Goal: Task Accomplishment & Management: Use online tool/utility

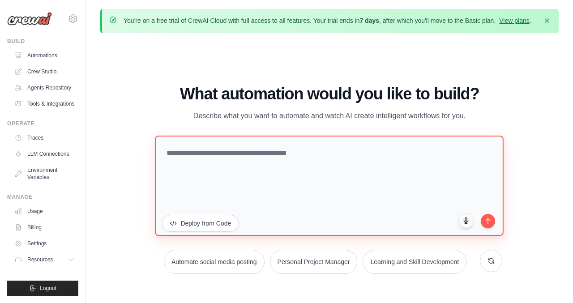
click at [333, 163] on textarea at bounding box center [329, 185] width 349 height 100
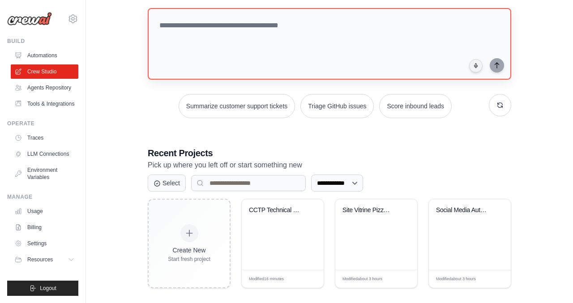
scroll to position [89, 0]
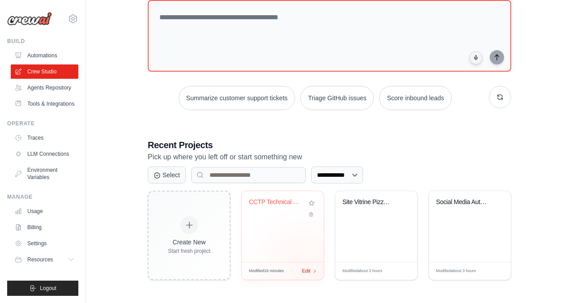
click at [306, 271] on span "Edit" at bounding box center [306, 271] width 9 height 8
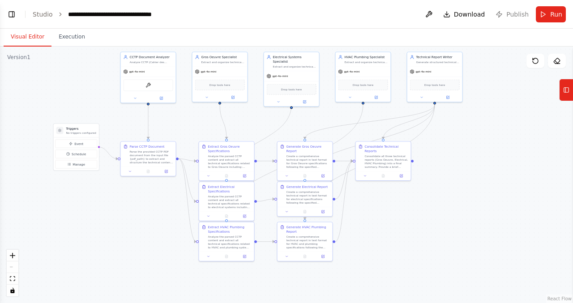
scroll to position [6380, 0]
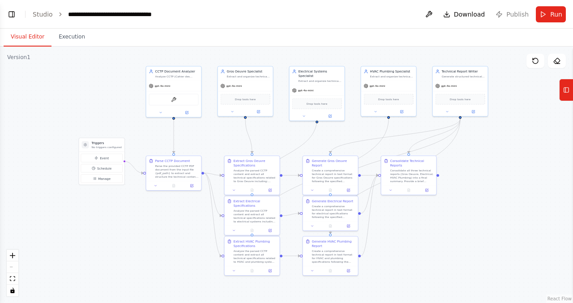
drag, startPoint x: 137, startPoint y: 203, endPoint x: 125, endPoint y: 122, distance: 82.0
click at [125, 122] on div ".deletable-edge-delete-btn { width: 20px; height: 20px; border: 0px solid #ffff…" at bounding box center [286, 175] width 573 height 256
click at [549, 14] on button "Run" at bounding box center [551, 14] width 30 height 16
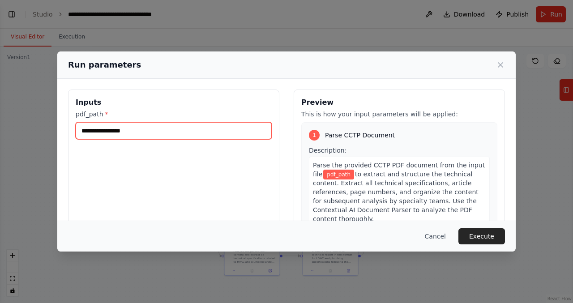
click at [159, 137] on input "pdf_path *" at bounding box center [174, 130] width 196 height 17
paste input "**********"
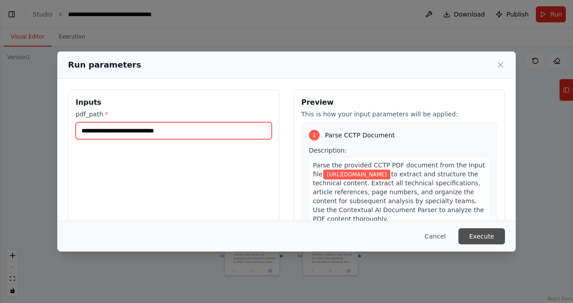
type input "**********"
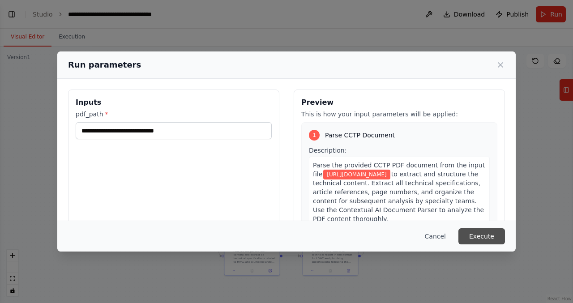
click at [477, 233] on button "Execute" at bounding box center [481, 236] width 47 height 16
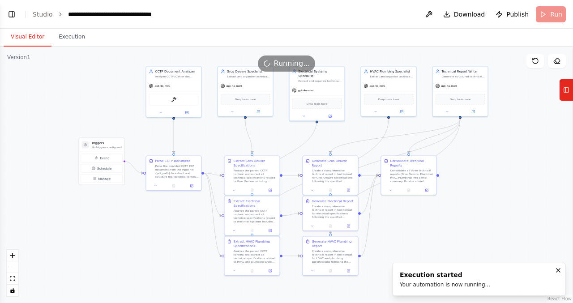
click at [33, 40] on button "Visual Editor" at bounding box center [28, 37] width 48 height 19
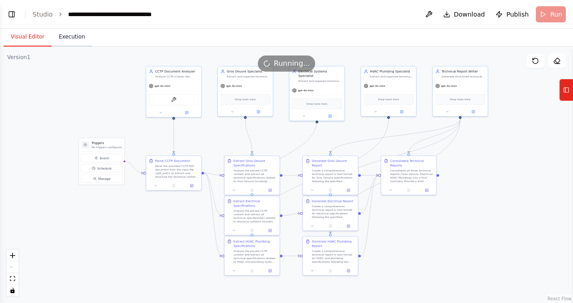
click at [73, 35] on button "Execution" at bounding box center [71, 37] width 41 height 19
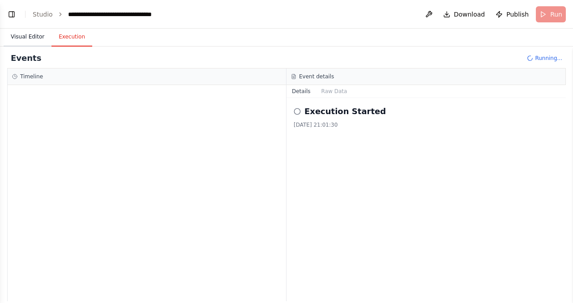
click at [26, 36] on button "Visual Editor" at bounding box center [28, 37] width 48 height 19
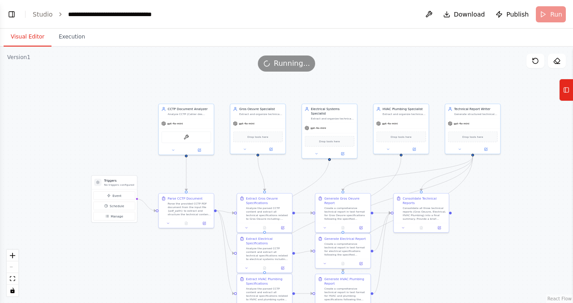
drag, startPoint x: 110, startPoint y: 85, endPoint x: 122, endPoint y: 123, distance: 39.6
click at [122, 123] on div ".deletable-edge-delete-btn { width: 20px; height: 20px; border: 0px solid #ffff…" at bounding box center [286, 175] width 573 height 256
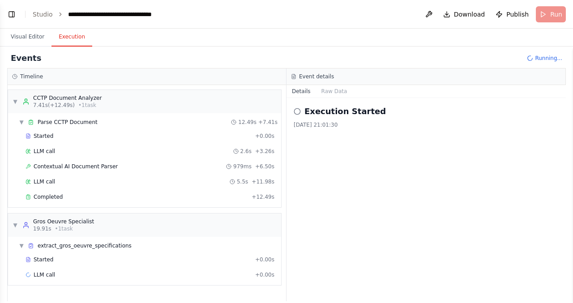
click at [74, 41] on button "Execution" at bounding box center [71, 37] width 41 height 19
click at [34, 36] on button "Visual Editor" at bounding box center [28, 37] width 48 height 19
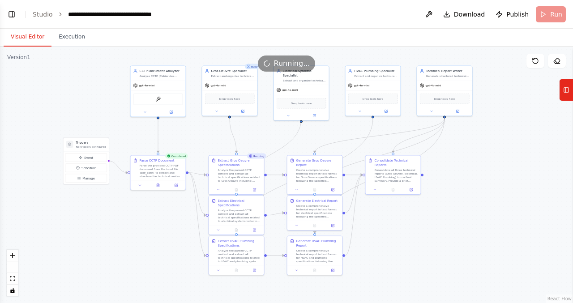
drag, startPoint x: 94, startPoint y: 140, endPoint x: 65, endPoint y: 103, distance: 47.0
click at [65, 103] on div ".deletable-edge-delete-btn { width: 20px; height: 20px; border: 0px solid #ffff…" at bounding box center [286, 175] width 573 height 256
click at [74, 40] on button "Execution" at bounding box center [71, 37] width 41 height 19
click at [30, 38] on button "Visual Editor" at bounding box center [28, 37] width 48 height 19
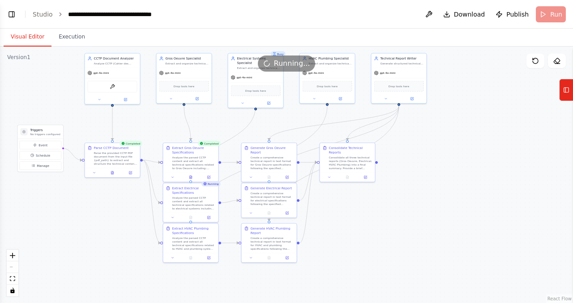
drag, startPoint x: 419, startPoint y: 243, endPoint x: 373, endPoint y: 230, distance: 47.5
click at [373, 230] on div ".deletable-edge-delete-btn { width: 20px; height: 20px; border: 0px solid #ffff…" at bounding box center [286, 175] width 573 height 256
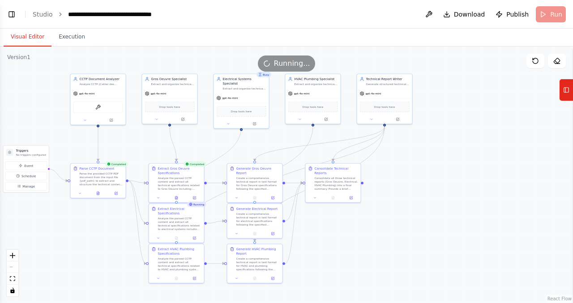
drag, startPoint x: 373, startPoint y: 230, endPoint x: 359, endPoint y: 251, distance: 25.1
click at [359, 251] on div ".deletable-edge-delete-btn { width: 20px; height: 20px; border: 0px solid #ffff…" at bounding box center [286, 175] width 573 height 256
click at [81, 41] on button "Execution" at bounding box center [71, 37] width 41 height 19
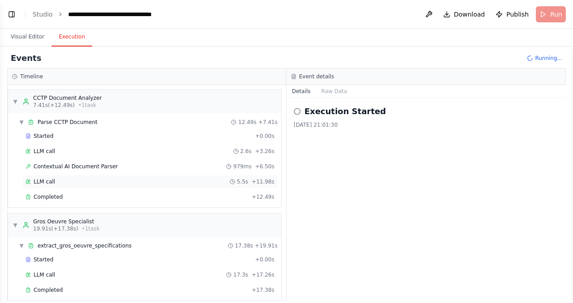
scroll to position [333, 0]
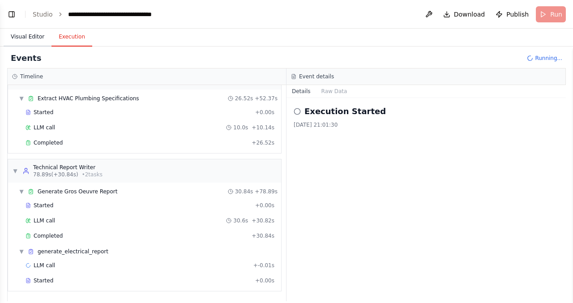
click at [26, 38] on button "Visual Editor" at bounding box center [28, 37] width 48 height 19
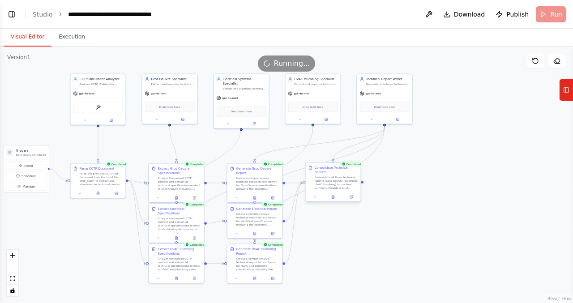
scroll to position [6452, 0]
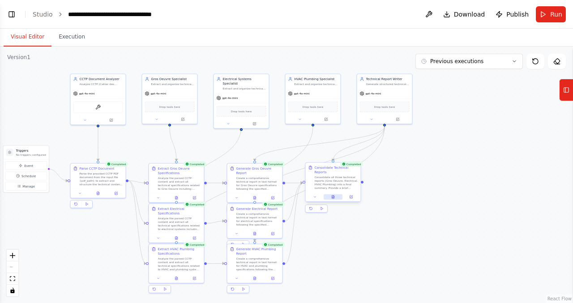
click at [335, 196] on button at bounding box center [333, 196] width 19 height 5
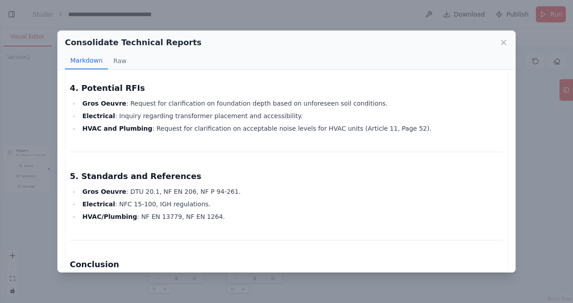
scroll to position [527, 0]
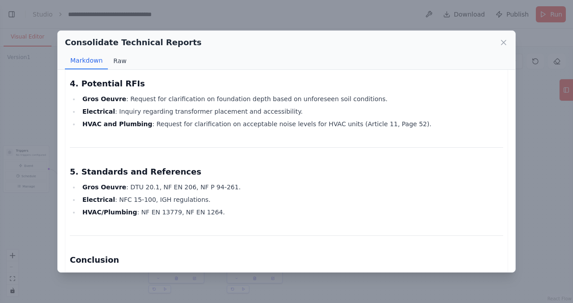
click at [117, 62] on button "Raw" at bounding box center [120, 60] width 24 height 17
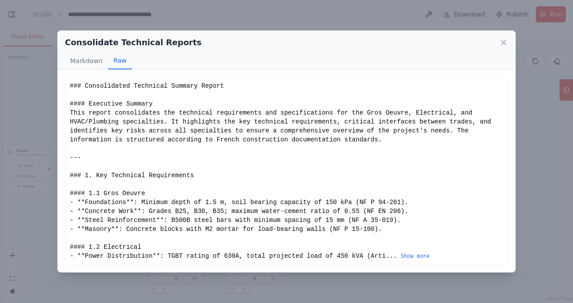
scroll to position [0, 0]
click at [419, 257] on button "Show more" at bounding box center [415, 256] width 29 height 7
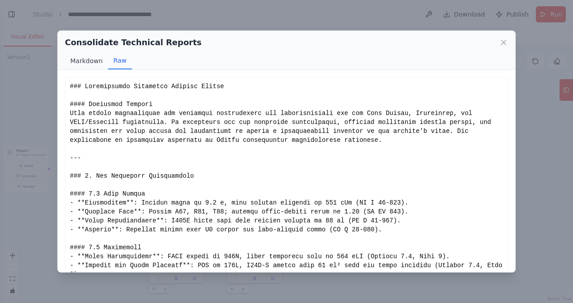
click at [91, 57] on button "Markdown" at bounding box center [86, 60] width 43 height 17
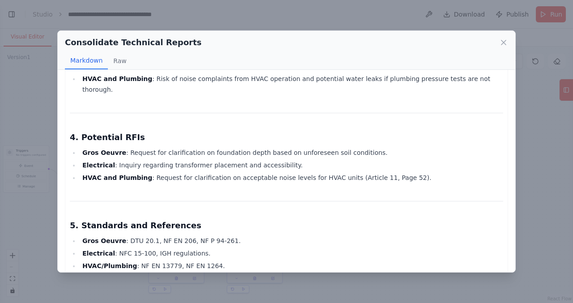
scroll to position [569, 0]
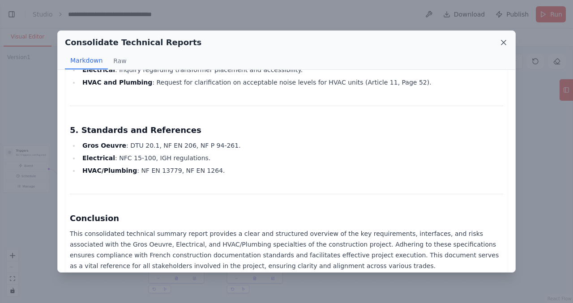
click at [502, 45] on icon at bounding box center [503, 42] width 9 height 9
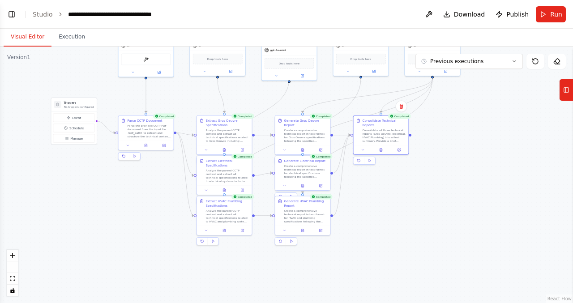
drag, startPoint x: 111, startPoint y: 249, endPoint x: 171, endPoint y: 185, distance: 87.4
click at [171, 185] on div ".deletable-edge-delete-btn { width: 20px; height: 20px; border: 0px solid #ffff…" at bounding box center [286, 175] width 573 height 256
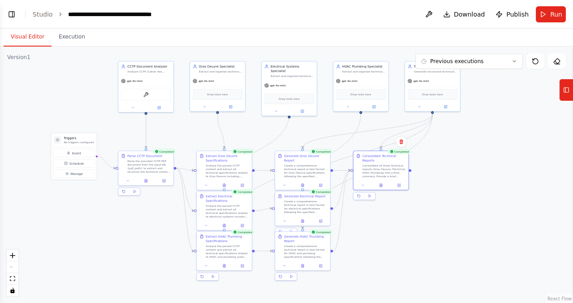
drag, startPoint x: 478, startPoint y: 131, endPoint x: 467, endPoint y: 180, distance: 50.4
click at [467, 180] on div ".deletable-edge-delete-btn { width: 20px; height: 20px; border: 0px solid #ffff…" at bounding box center [286, 175] width 573 height 256
click at [470, 159] on div ".deletable-edge-delete-btn { width: 20px; height: 20px; border: 0px solid #ffff…" at bounding box center [286, 175] width 573 height 256
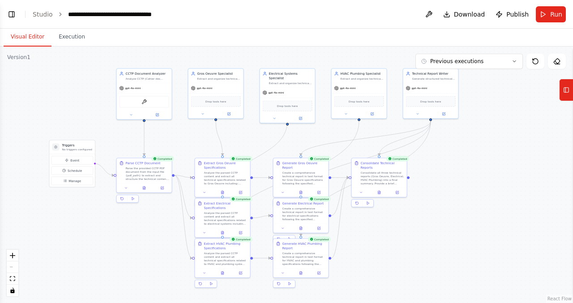
drag, startPoint x: 475, startPoint y: 139, endPoint x: 474, endPoint y: 145, distance: 6.1
click at [474, 145] on div ".deletable-edge-delete-btn { width: 20px; height: 20px; border: 0px solid #ffff…" at bounding box center [286, 175] width 573 height 256
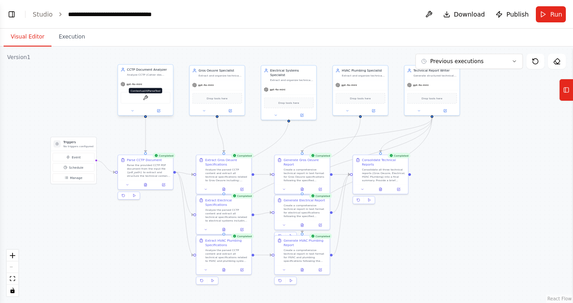
click at [143, 98] on img at bounding box center [145, 97] width 5 height 5
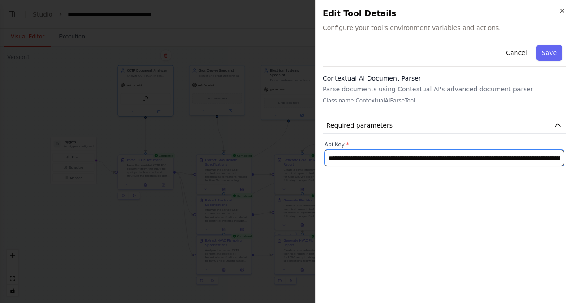
click at [358, 157] on input "**********" at bounding box center [444, 158] width 239 height 16
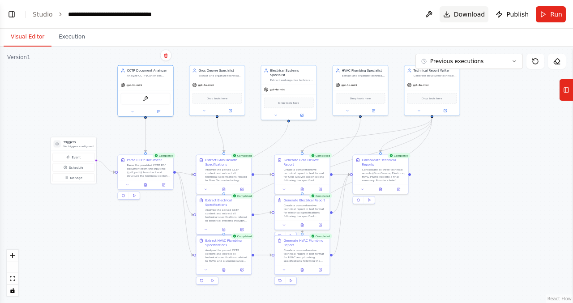
click at [473, 15] on span "Download" at bounding box center [469, 14] width 31 height 9
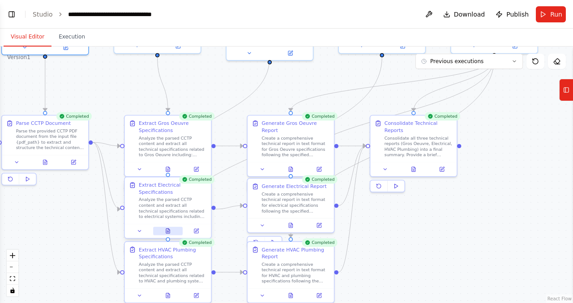
click at [170, 232] on icon at bounding box center [168, 231] width 6 height 6
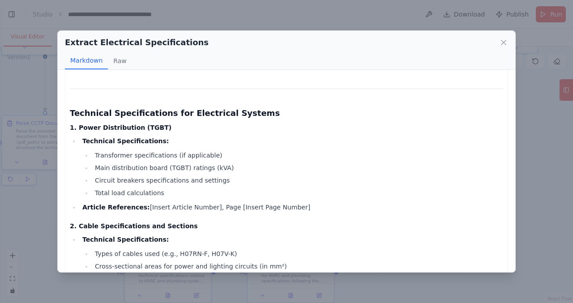
scroll to position [0, 0]
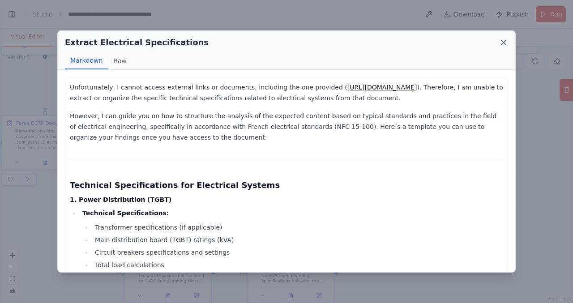
click at [504, 42] on icon at bounding box center [503, 42] width 4 height 4
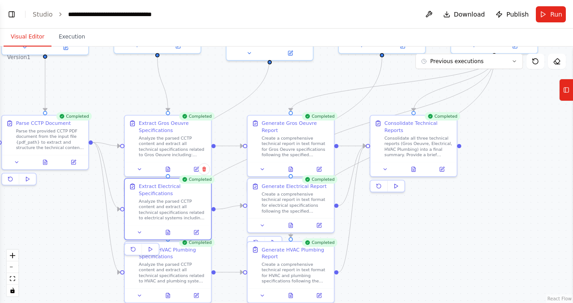
click at [427, 231] on div ".deletable-edge-delete-btn { width: 20px; height: 20px; border: 0px solid #ffff…" at bounding box center [286, 175] width 573 height 256
